Goal: Task Accomplishment & Management: Manage account settings

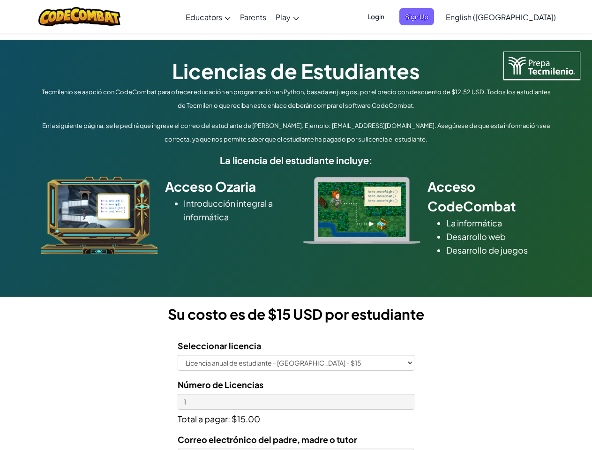
click at [296, 225] on div at bounding box center [361, 210] width 131 height 67
click at [390, 16] on span "Login" at bounding box center [376, 16] width 28 height 17
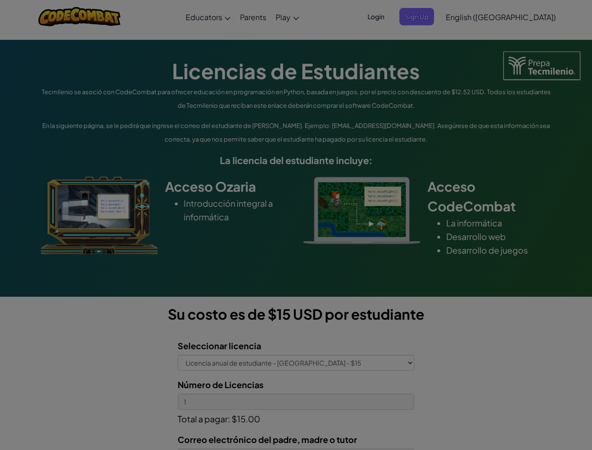
click at [0, 0] on input "Email or Username :" at bounding box center [0, 0] width 0 height 0
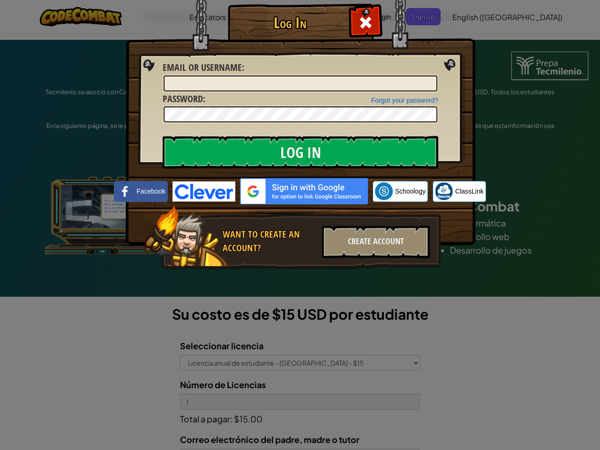
click at [474, 16] on div "Log In Unknown Error Email or Username : Forgot your password? Password : Log I…" at bounding box center [300, 225] width 600 height 450
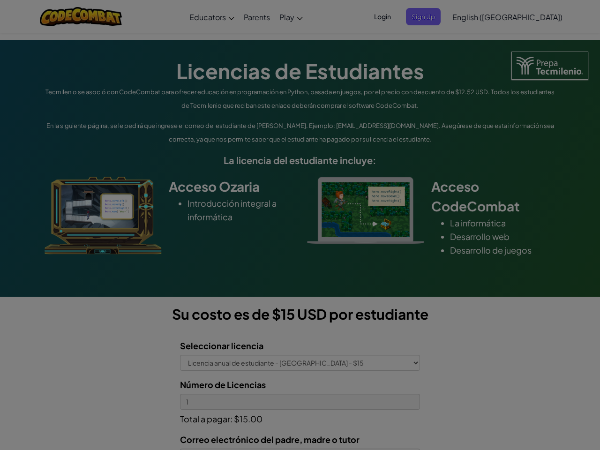
click at [474, 16] on div "Log In Unknown Error Email or Username : Forgot your password? Password : Log I…" at bounding box center [300, 225] width 600 height 450
click at [524, 17] on div at bounding box center [300, 225] width 600 height 450
